Goal: Task Accomplishment & Management: Manage account settings

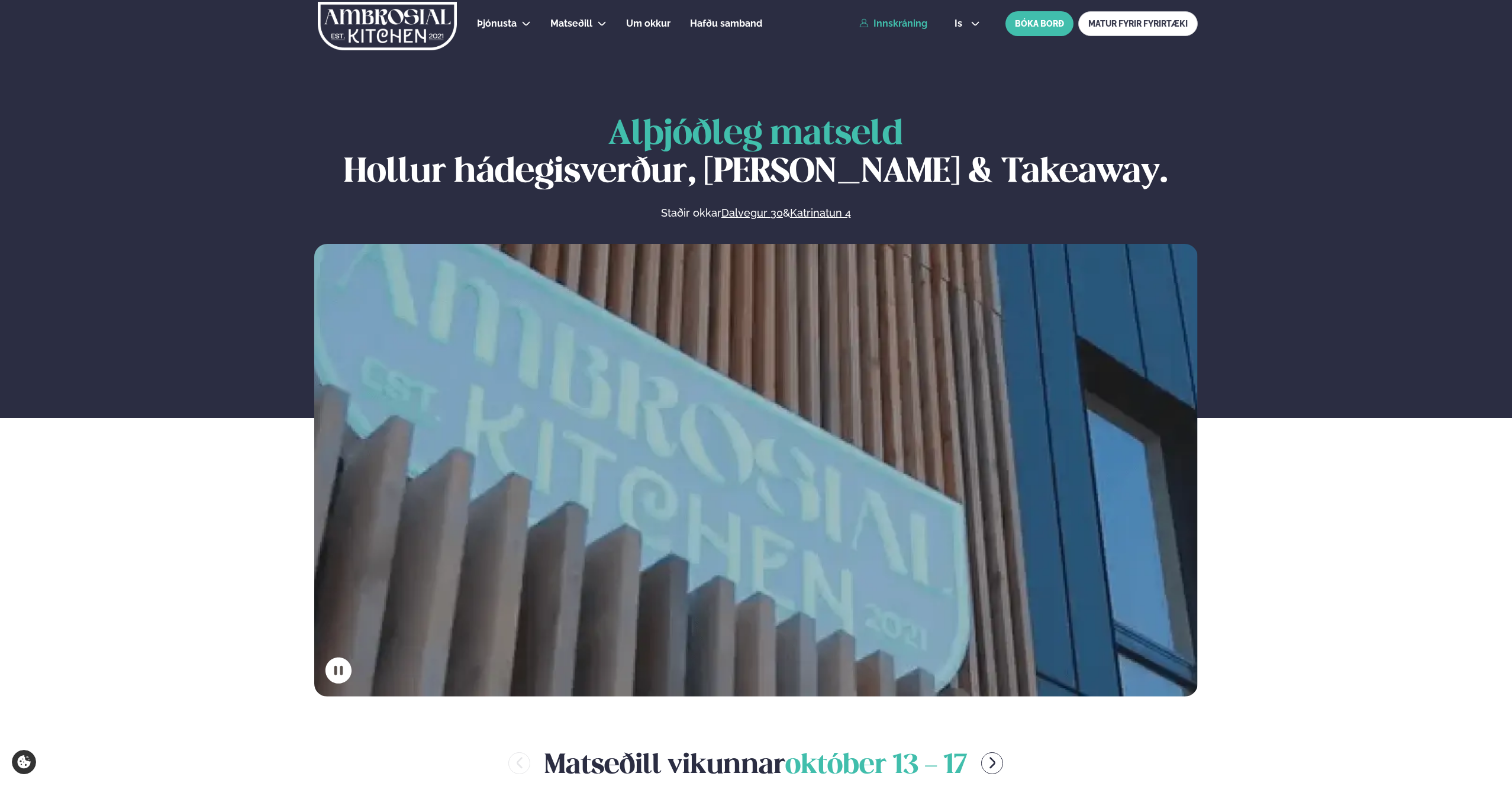
click at [914, 25] on link "Innskráning" at bounding box center [893, 23] width 68 height 10
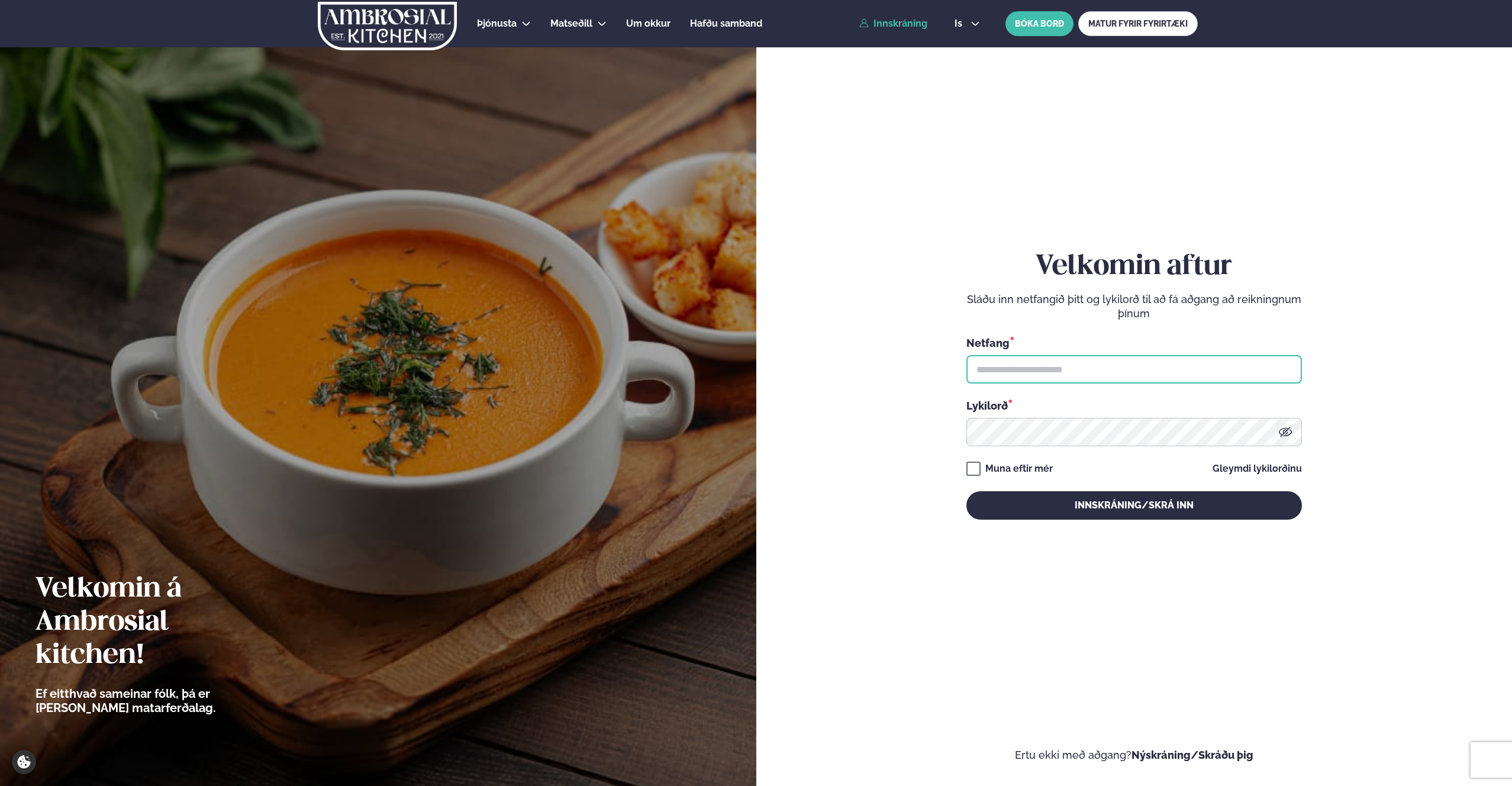
type input "**********"
click at [1074, 505] on button "Innskráning/Skrá inn" at bounding box center [1134, 506] width 336 height 28
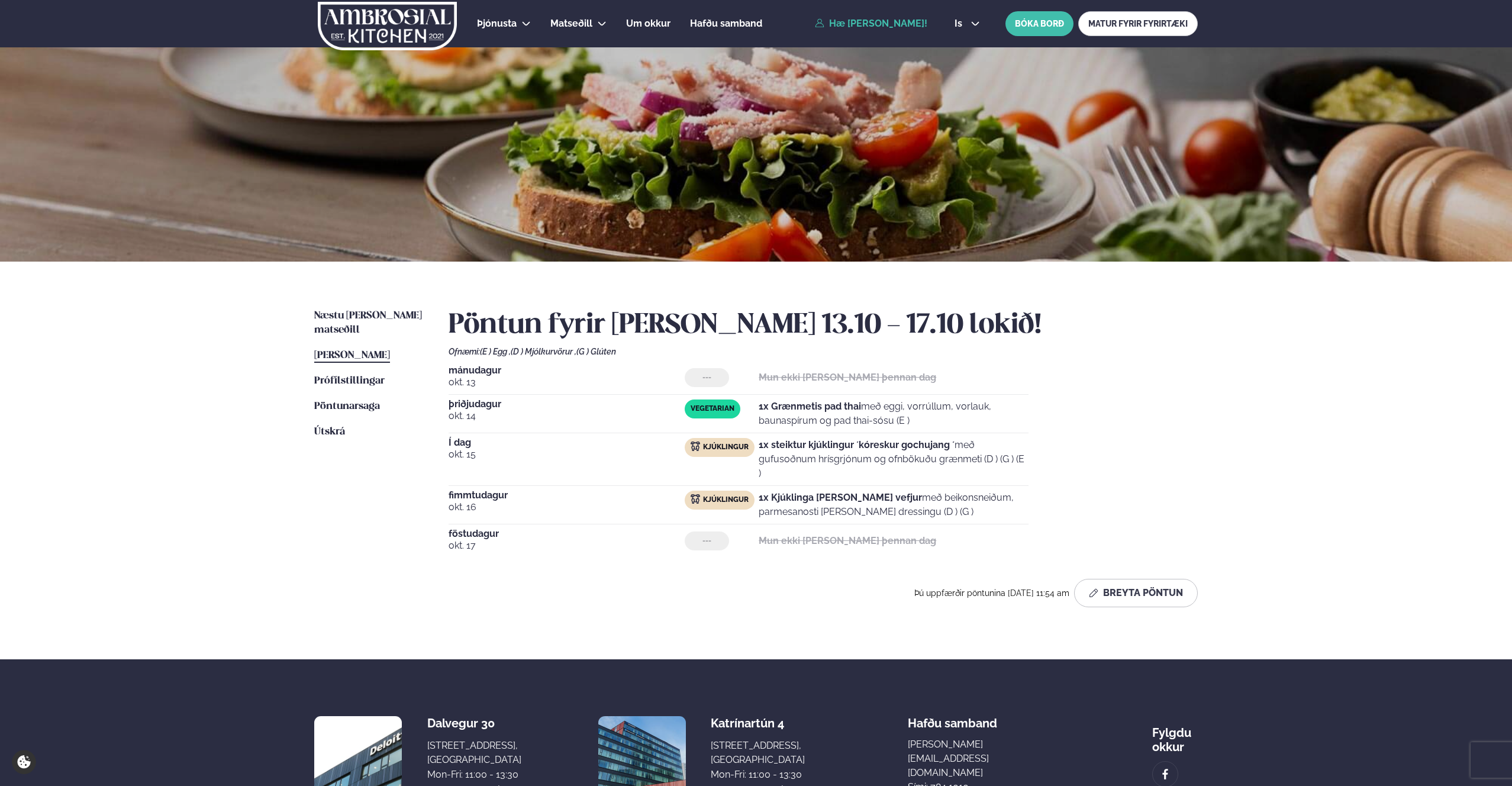
click at [369, 304] on div "Næstu [PERSON_NAME] matseðill Næsta vika [PERSON_NAME] matseðill [PERSON_NAME] …" at bounding box center [756, 460] width 954 height 398
click at [370, 311] on span "Næstu [PERSON_NAME] matseðill" at bounding box center [368, 323] width 108 height 25
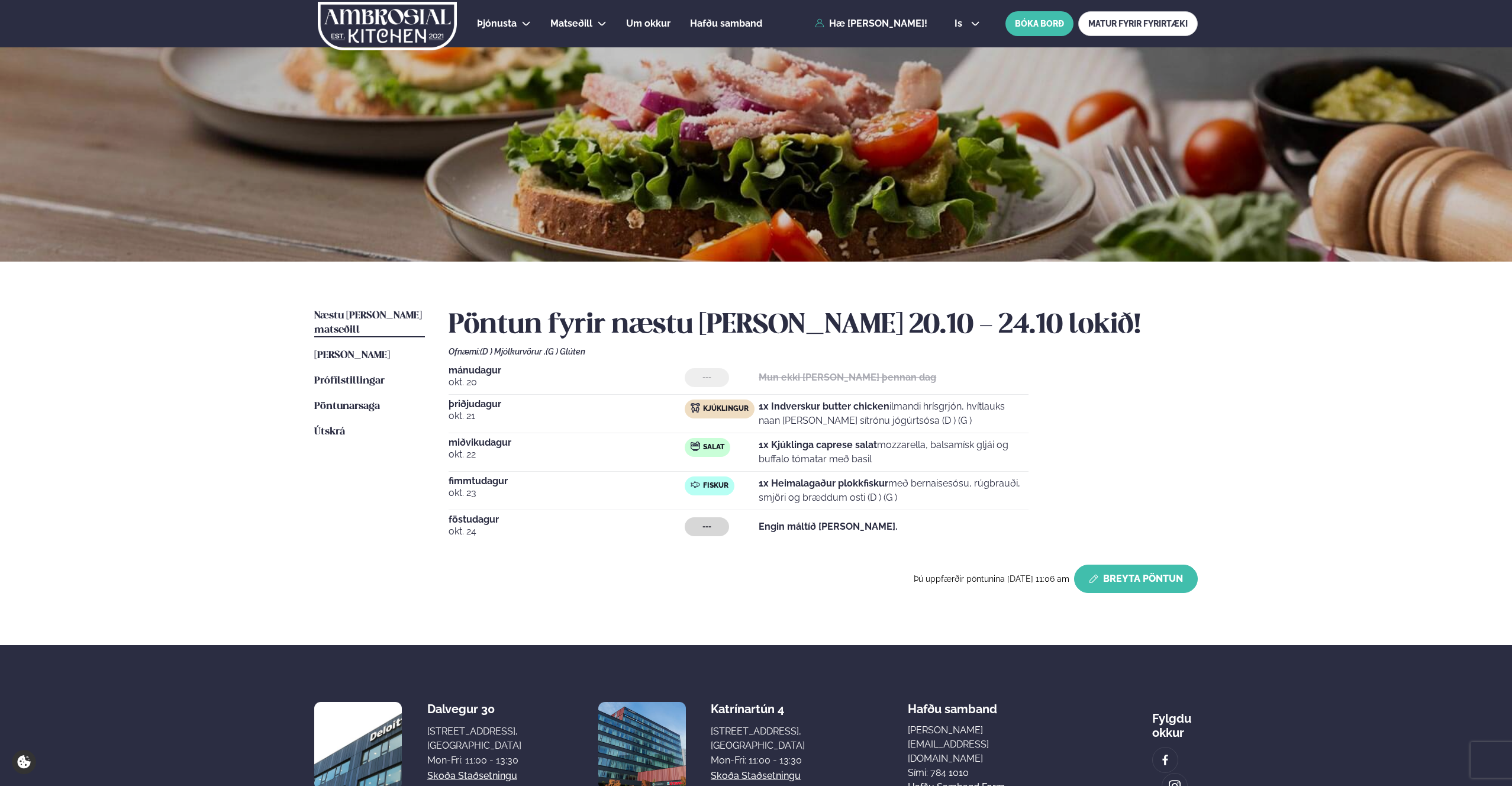
click at [1135, 576] on button "Breyta Pöntun" at bounding box center [1136, 579] width 124 height 28
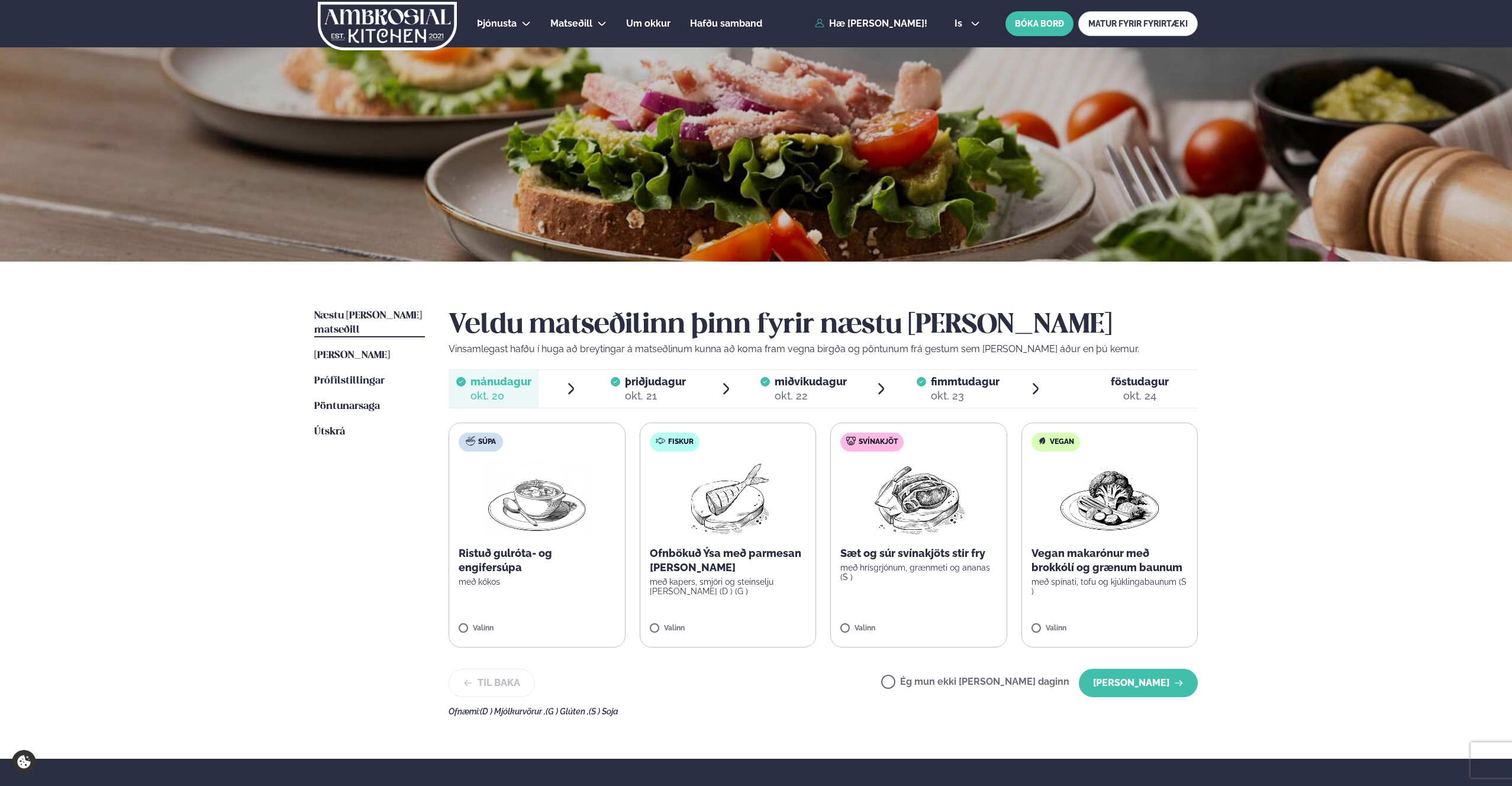
click at [1150, 386] on span "föstudagur" at bounding box center [1139, 381] width 58 height 12
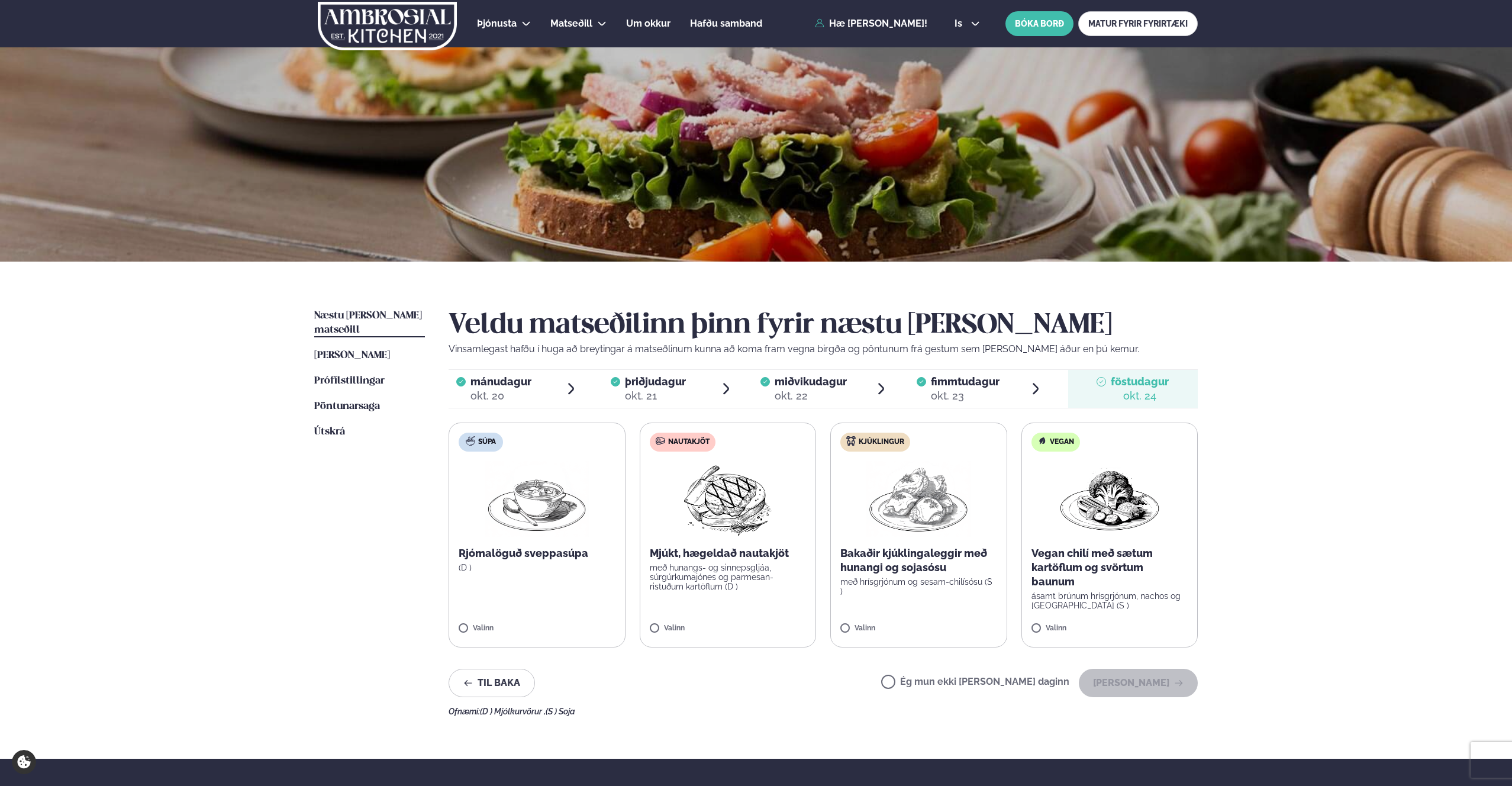
click at [940, 685] on label "Ég mun ekki [PERSON_NAME] daginn" at bounding box center [975, 683] width 188 height 12
click at [1141, 685] on button "[PERSON_NAME]" at bounding box center [1138, 683] width 119 height 28
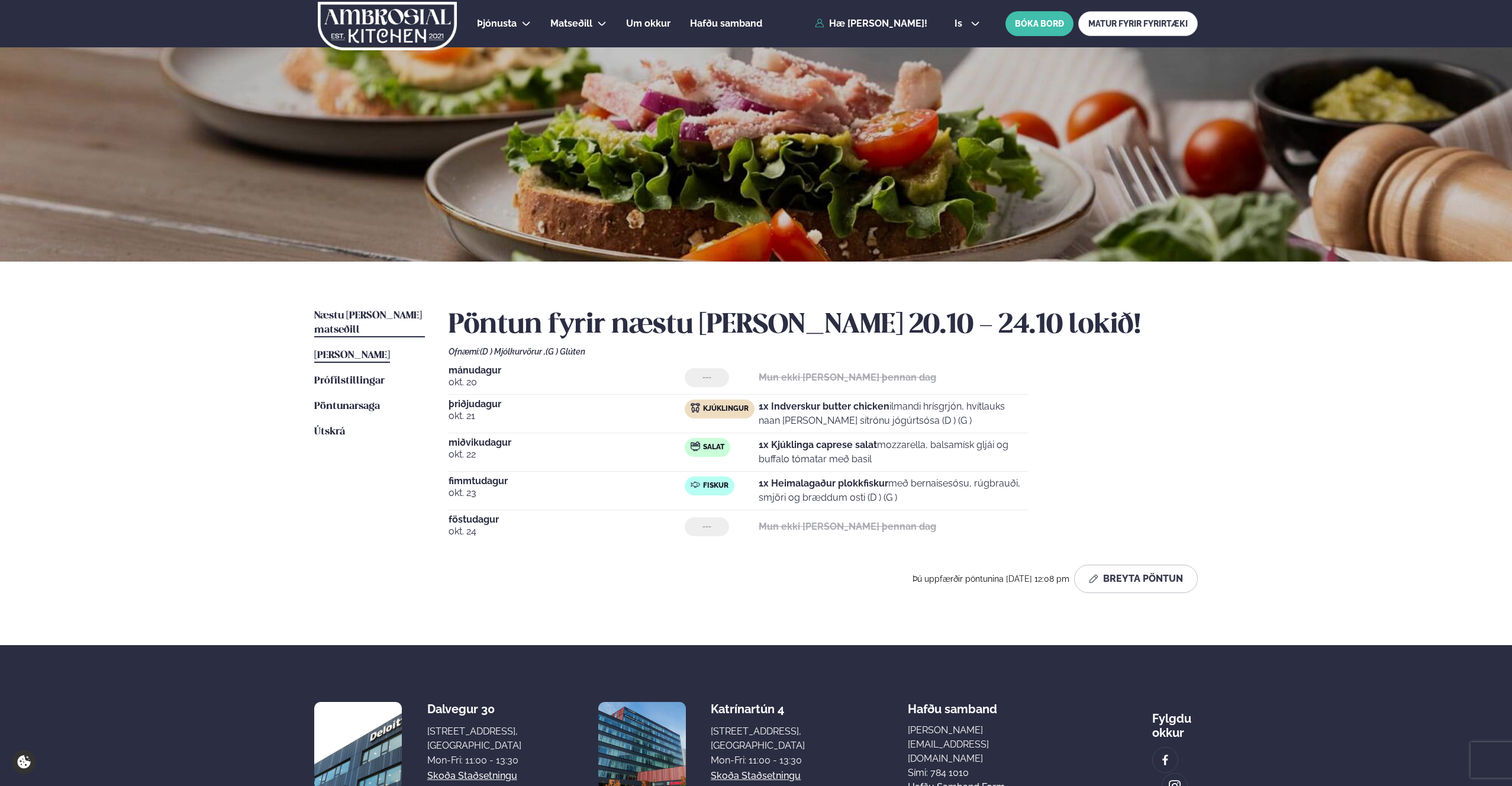
click at [383, 351] on span "[PERSON_NAME]" at bounding box center [352, 356] width 76 height 10
